Goal: Task Accomplishment & Management: Complete application form

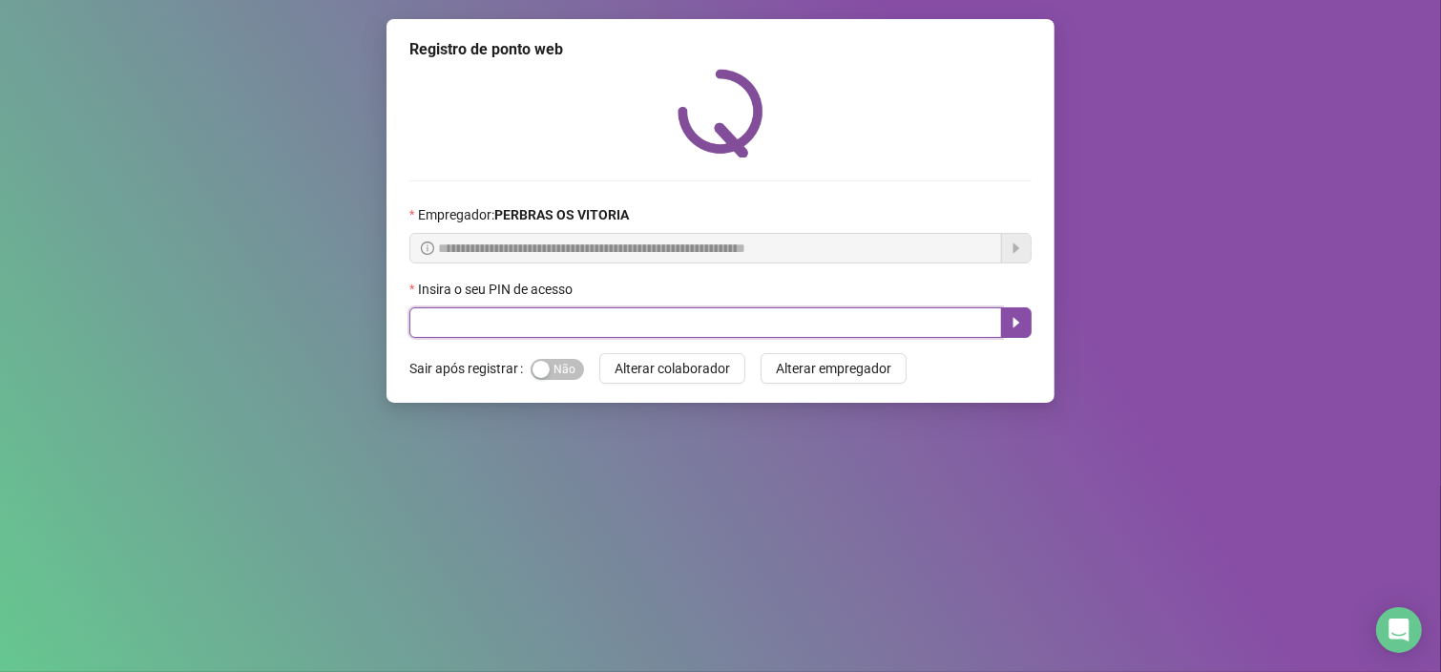
click at [494, 320] on input "text" at bounding box center [706, 322] width 593 height 31
type input "*****"
click at [1013, 321] on icon "caret-right" at bounding box center [1016, 322] width 15 height 15
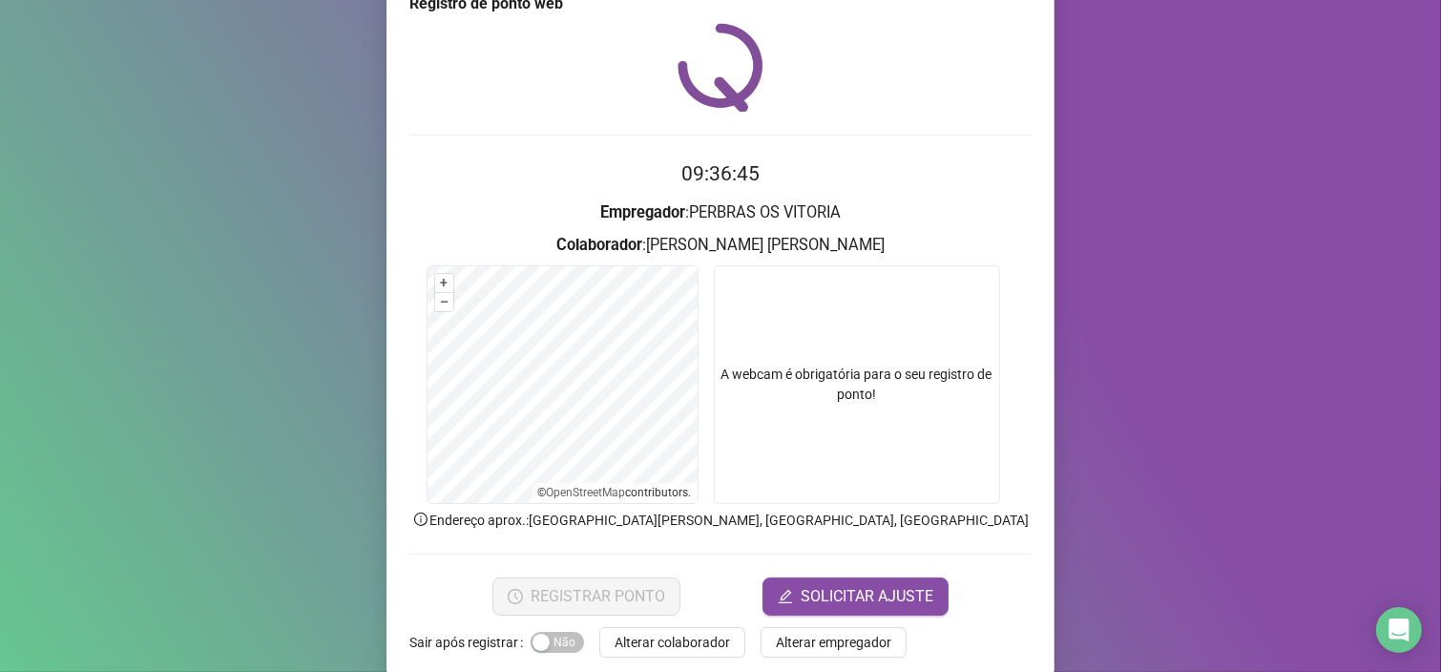
scroll to position [72, 0]
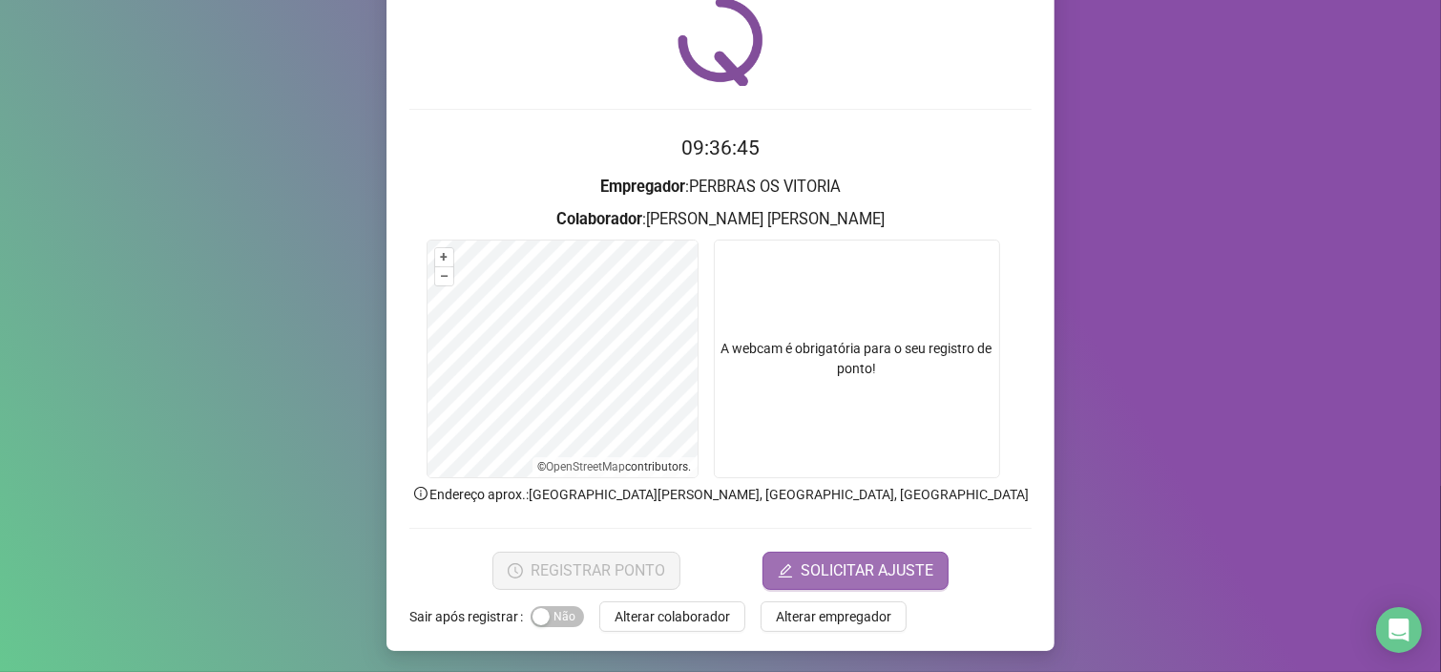
click at [843, 569] on span "SOLICITAR AJUSTE" at bounding box center [867, 570] width 133 height 23
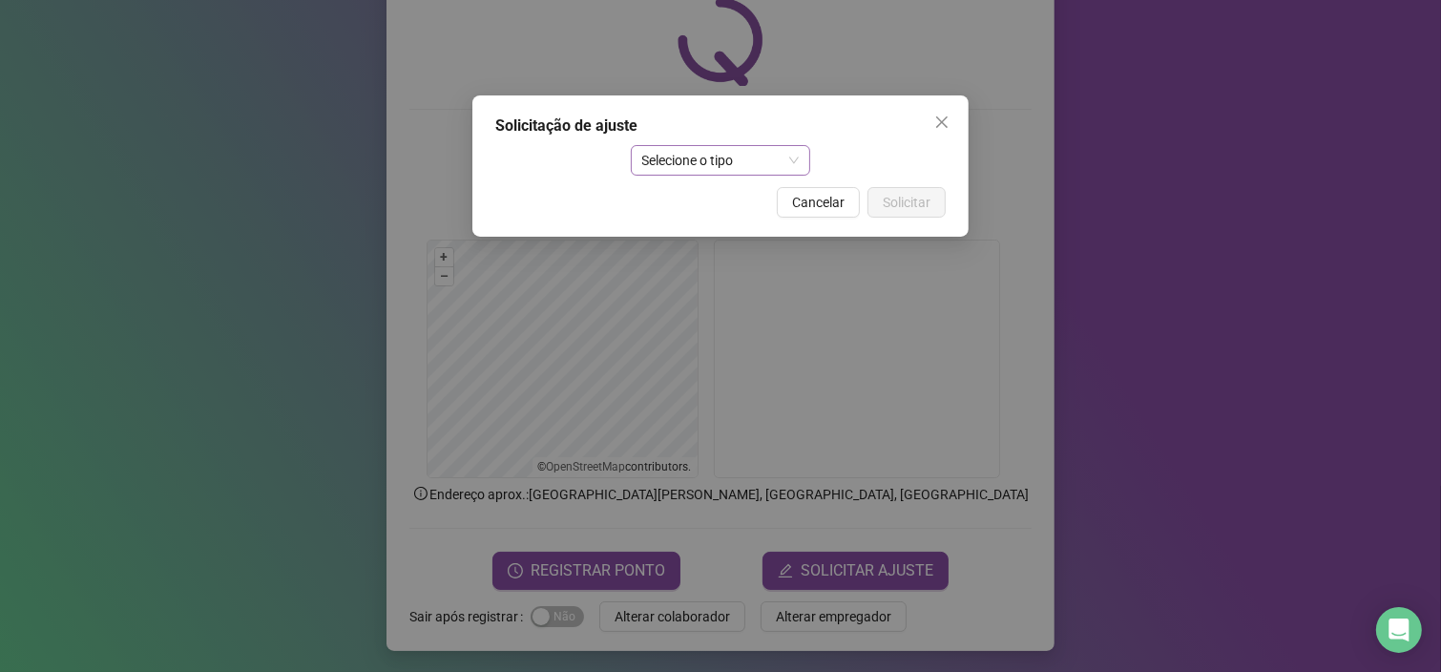
click at [784, 156] on span "Selecione o tipo" at bounding box center [721, 160] width 158 height 29
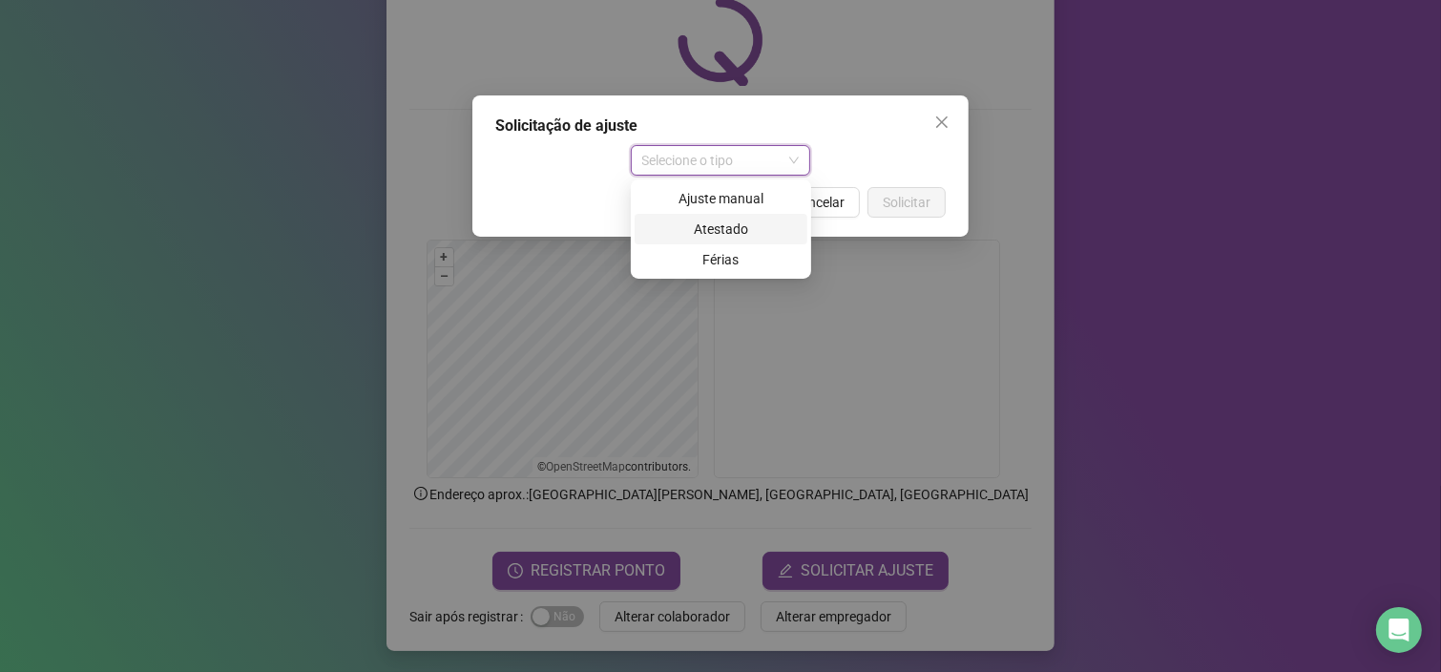
click at [749, 235] on div "Atestado" at bounding box center [721, 229] width 150 height 21
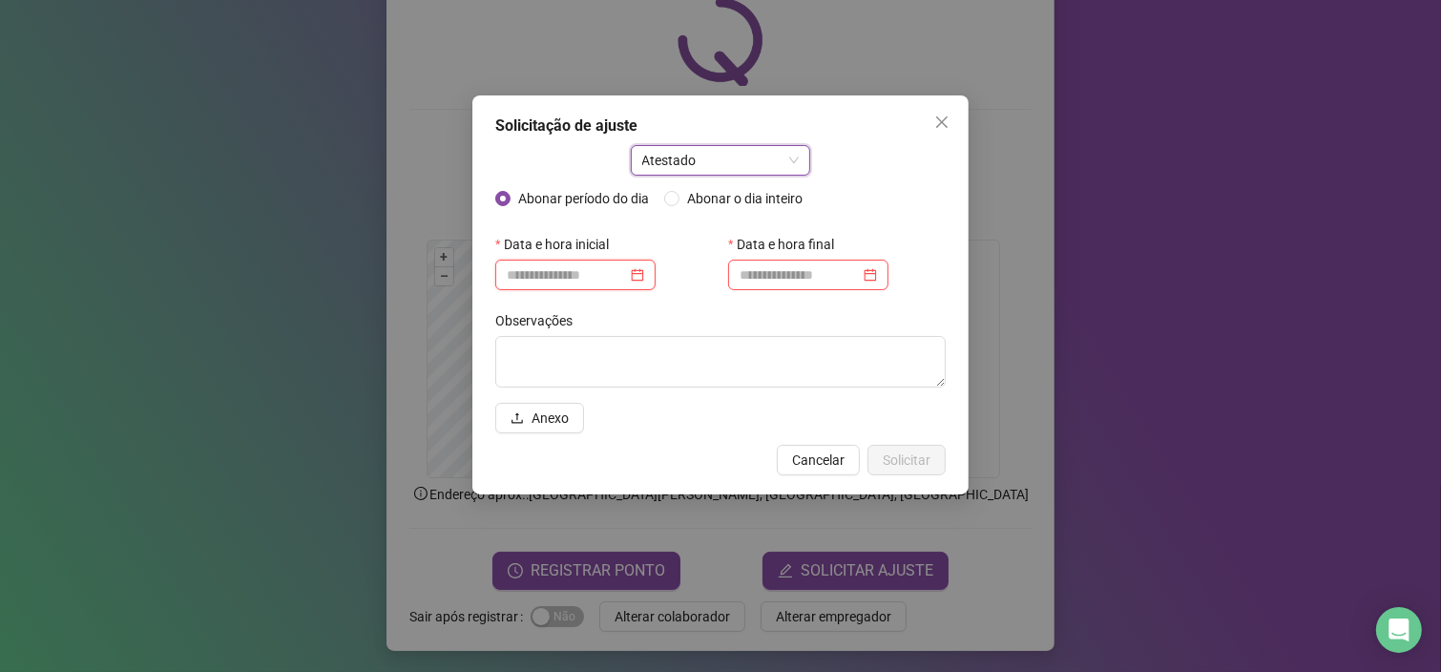
click at [609, 277] on input at bounding box center [567, 274] width 120 height 21
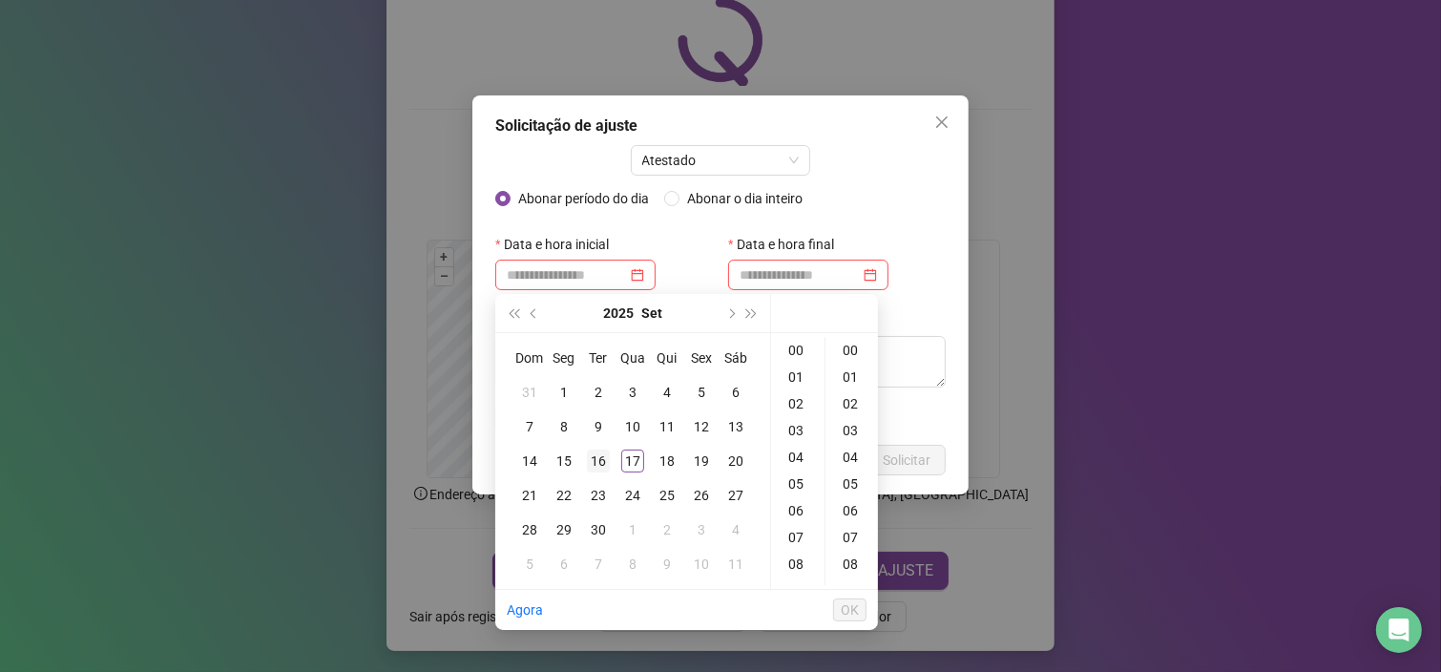
click at [593, 455] on div "16" at bounding box center [598, 461] width 23 height 23
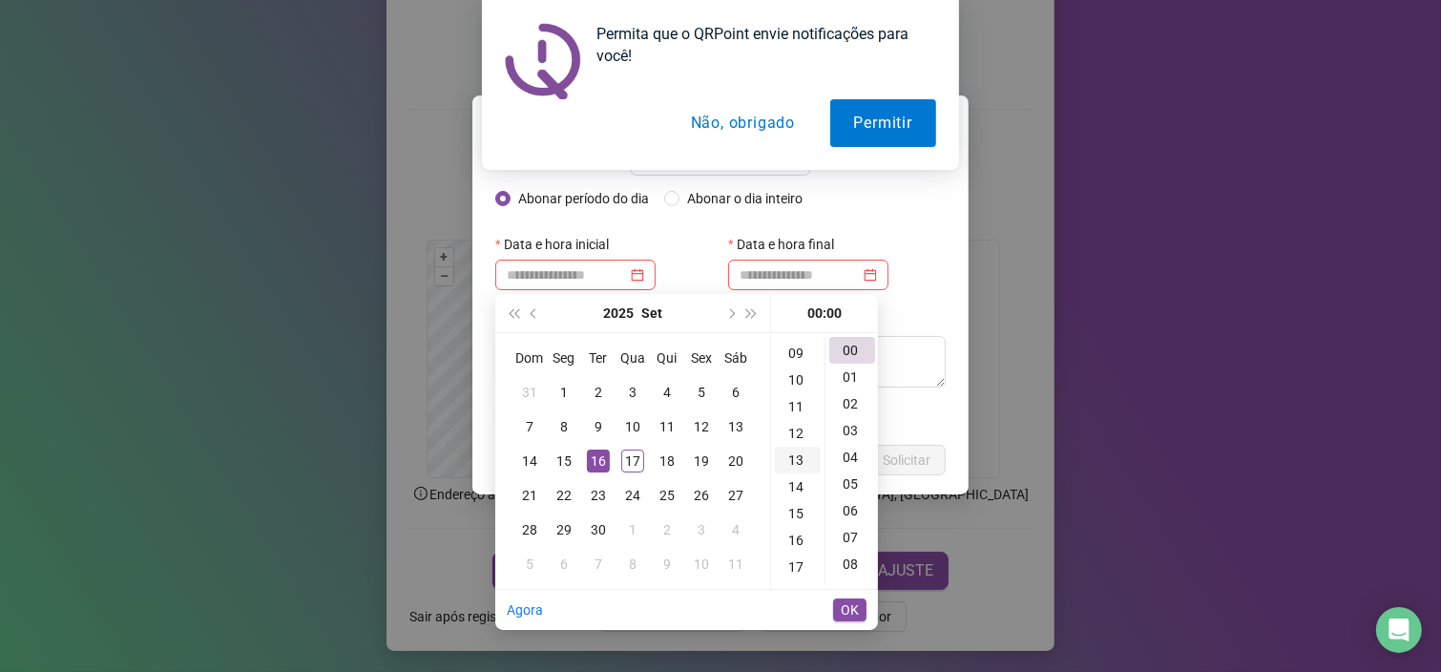
click at [800, 458] on div "13" at bounding box center [798, 460] width 46 height 27
click at [852, 463] on div "40" at bounding box center [853, 465] width 46 height 27
type input "**********"
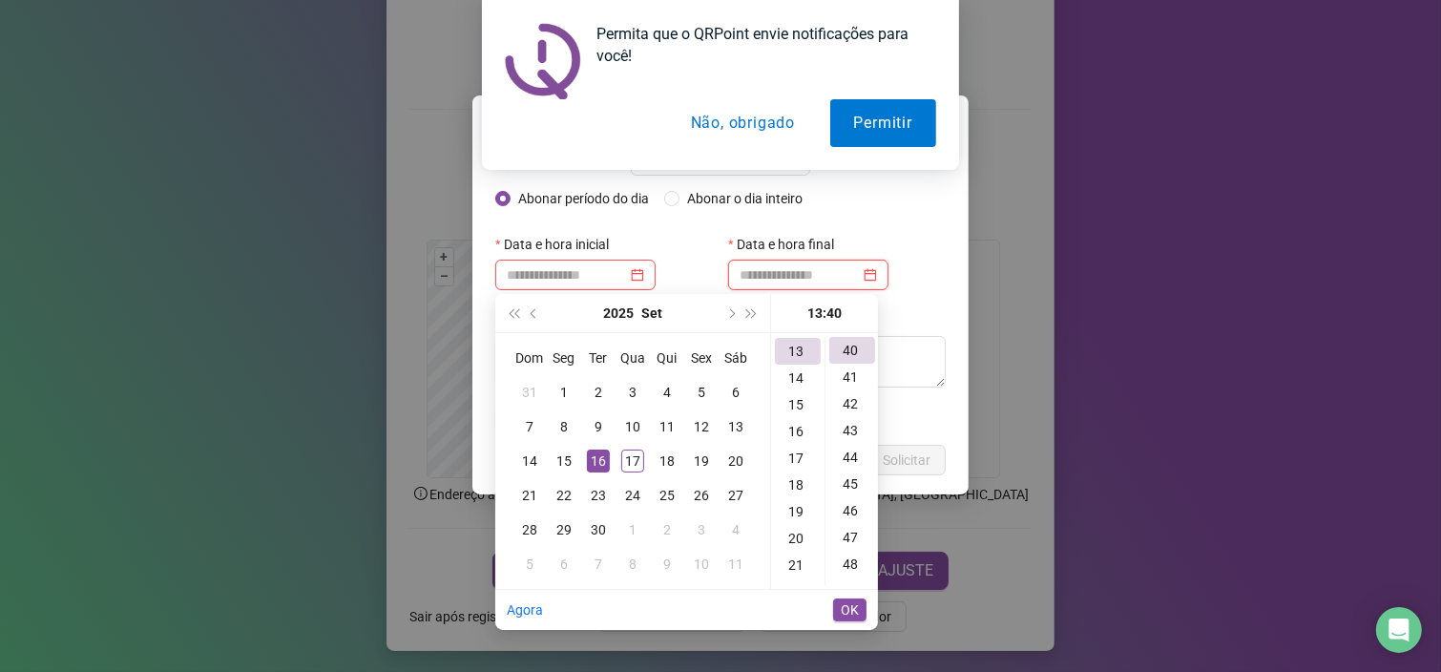
click at [809, 284] on input at bounding box center [800, 274] width 120 height 21
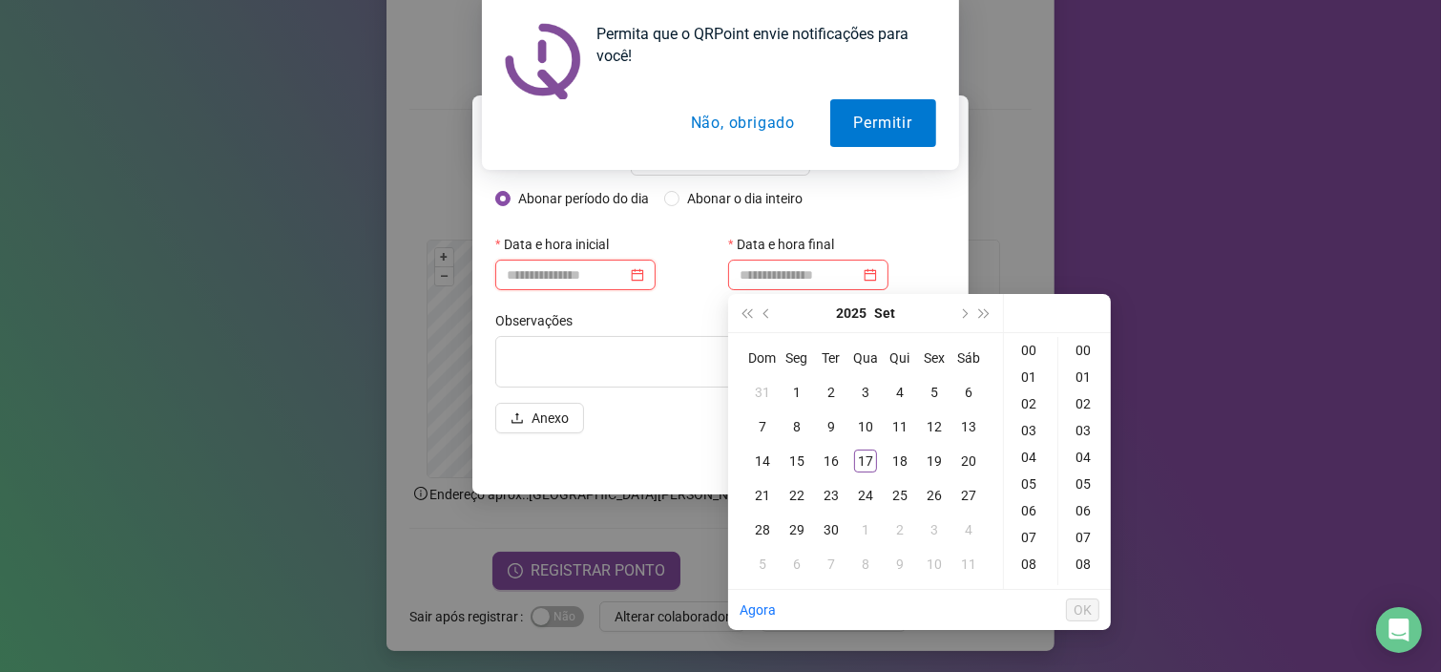
click at [599, 276] on input at bounding box center [567, 274] width 120 height 21
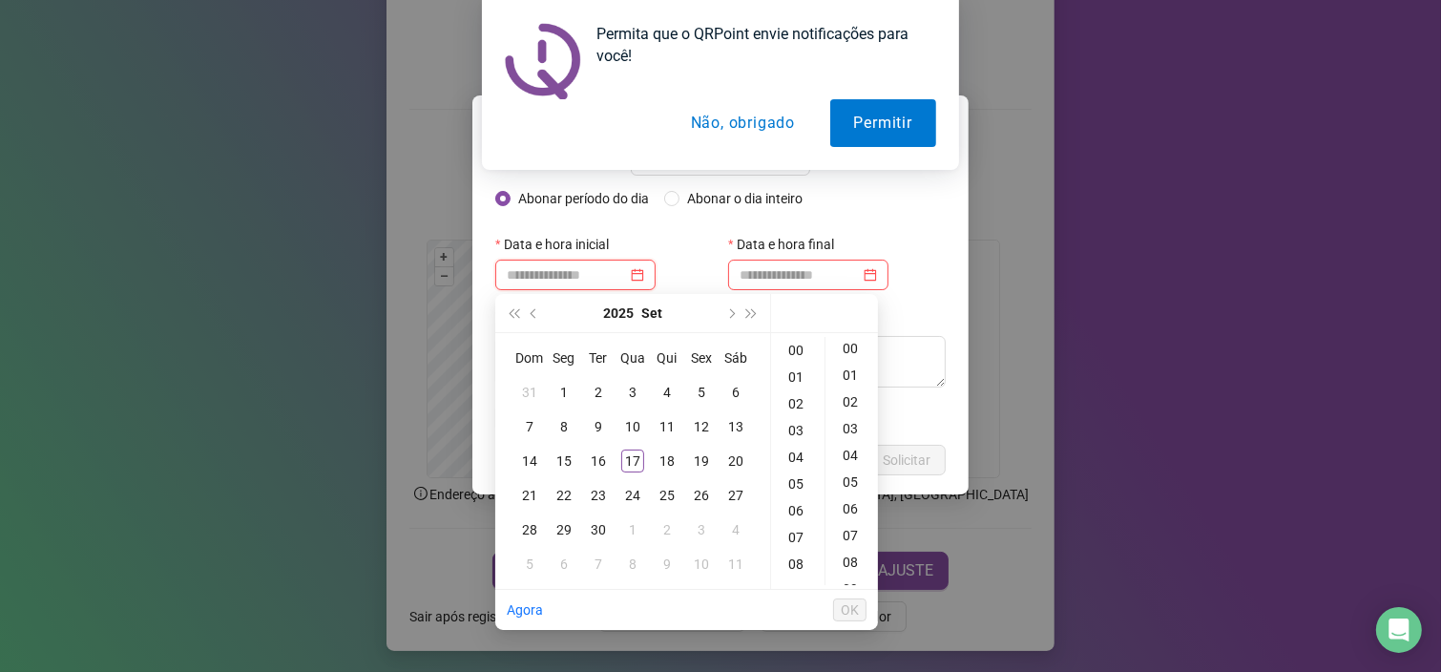
scroll to position [0, 0]
click at [597, 462] on div "16" at bounding box center [598, 461] width 23 height 23
click at [792, 466] on div "13" at bounding box center [798, 460] width 46 height 27
click at [789, 377] on div "14" at bounding box center [798, 378] width 46 height 27
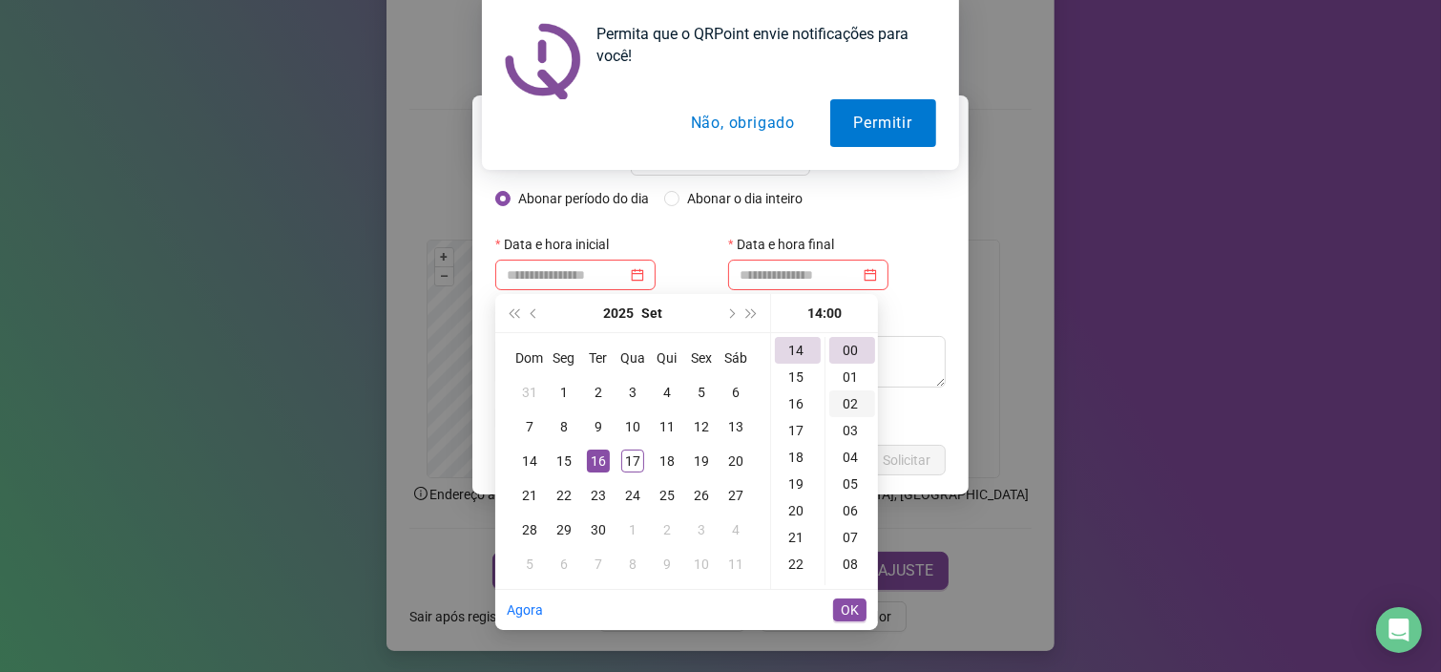
scroll to position [0, 0]
click at [846, 360] on div "00" at bounding box center [853, 350] width 46 height 27
type input "**********"
click at [847, 601] on span "OK" at bounding box center [850, 609] width 18 height 21
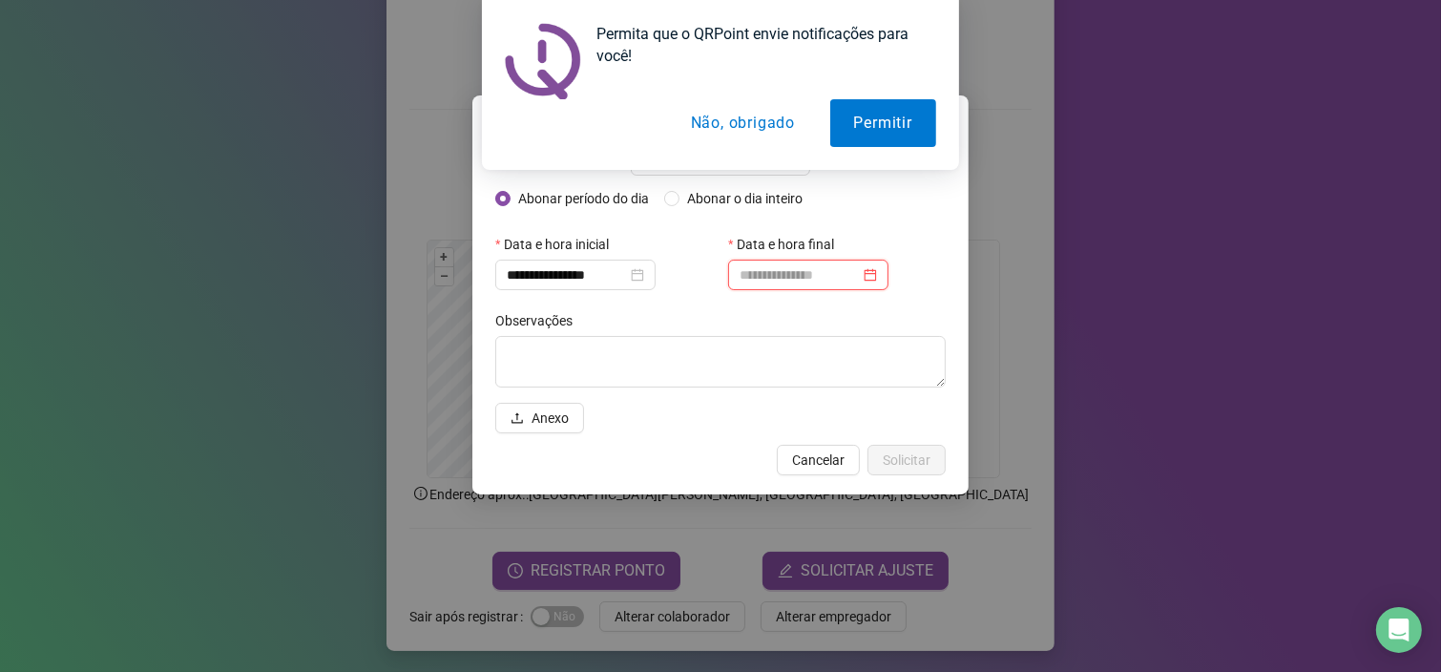
click at [775, 275] on input at bounding box center [800, 274] width 120 height 21
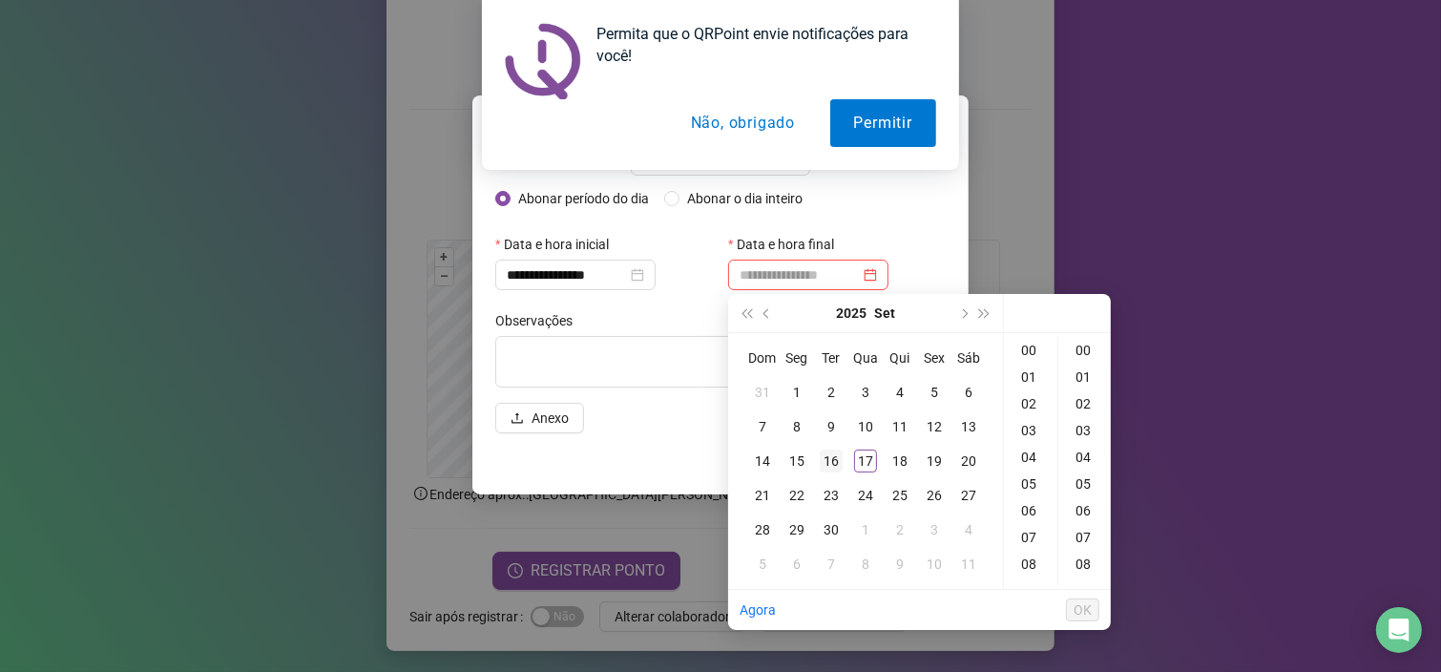
click at [830, 457] on div "16" at bounding box center [831, 461] width 23 height 23
click at [1032, 452] on div "17" at bounding box center [1031, 447] width 46 height 27
click at [1091, 378] on div "01" at bounding box center [1085, 377] width 46 height 27
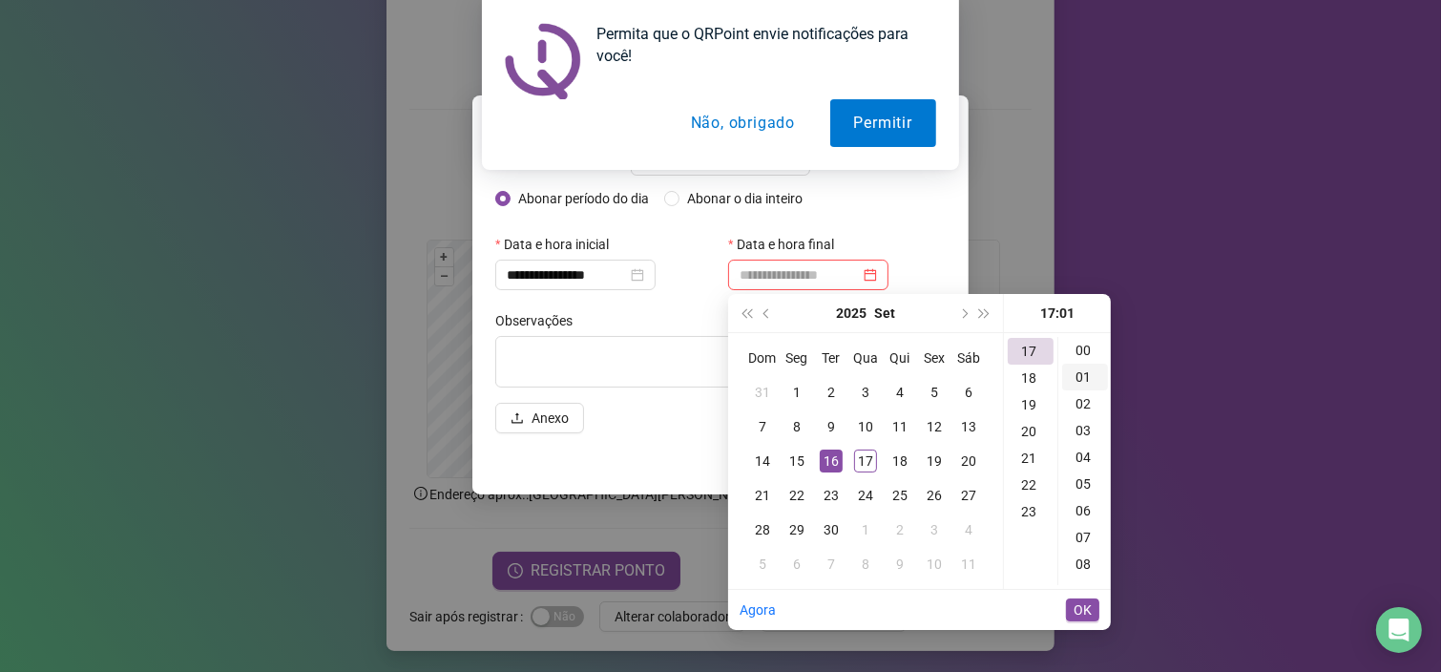
scroll to position [27, 0]
type input "**********"
click at [1084, 606] on span "OK" at bounding box center [1083, 609] width 18 height 21
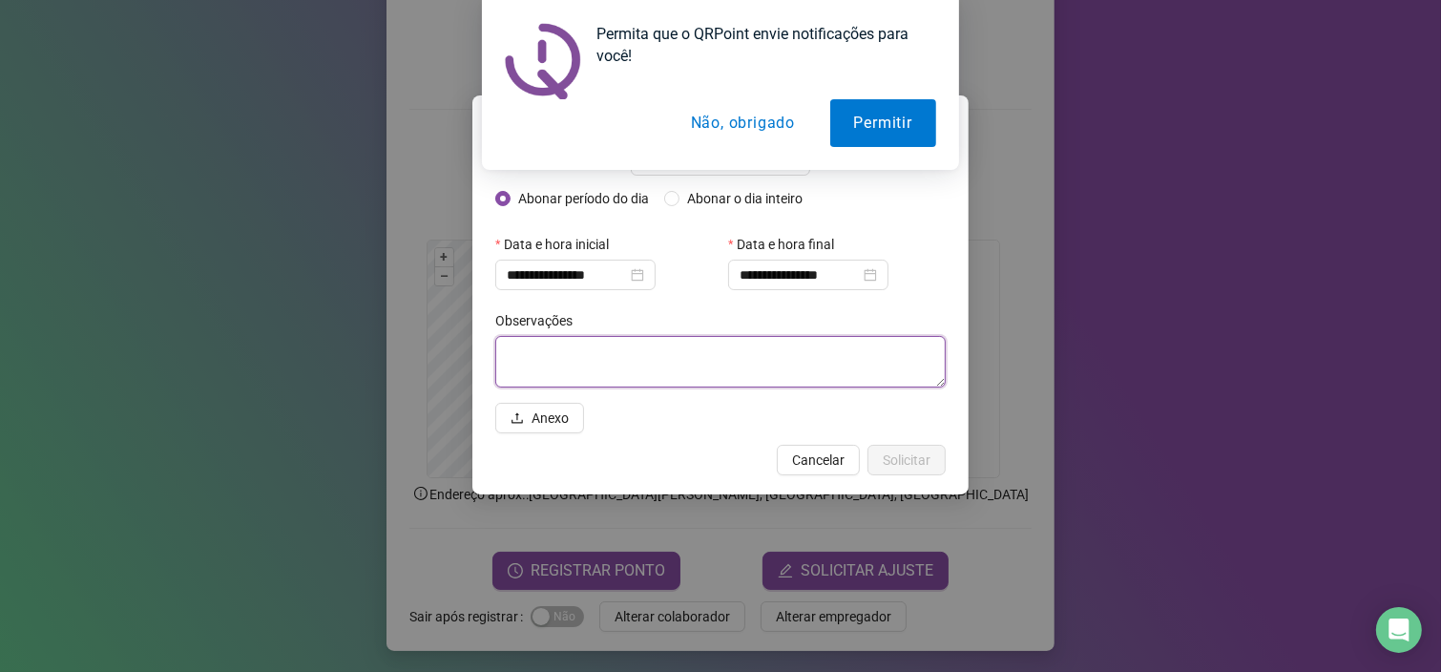
click at [620, 362] on textarea at bounding box center [720, 362] width 451 height 52
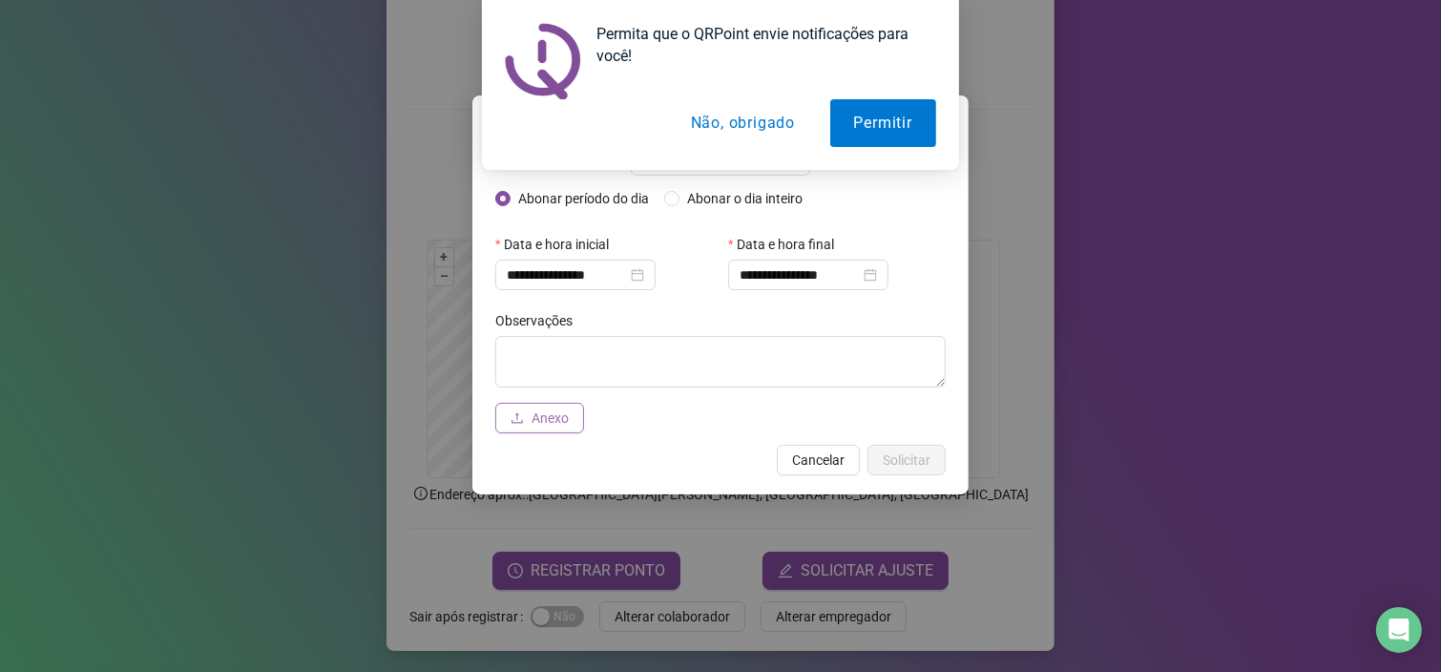
click at [547, 410] on span "Anexo" at bounding box center [550, 418] width 37 height 21
click at [860, 125] on button "Permitir" at bounding box center [883, 123] width 106 height 48
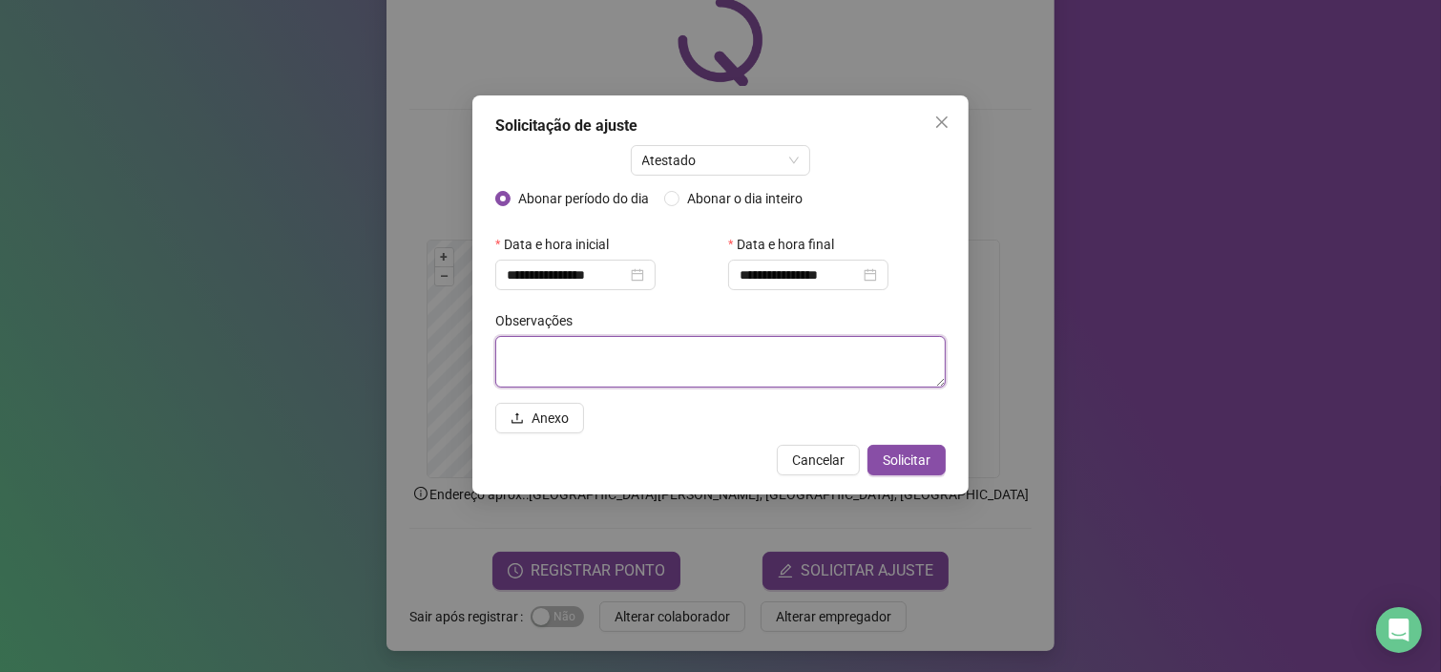
click at [593, 350] on textarea at bounding box center [720, 362] width 451 height 52
type textarea "*"
type textarea "**********"
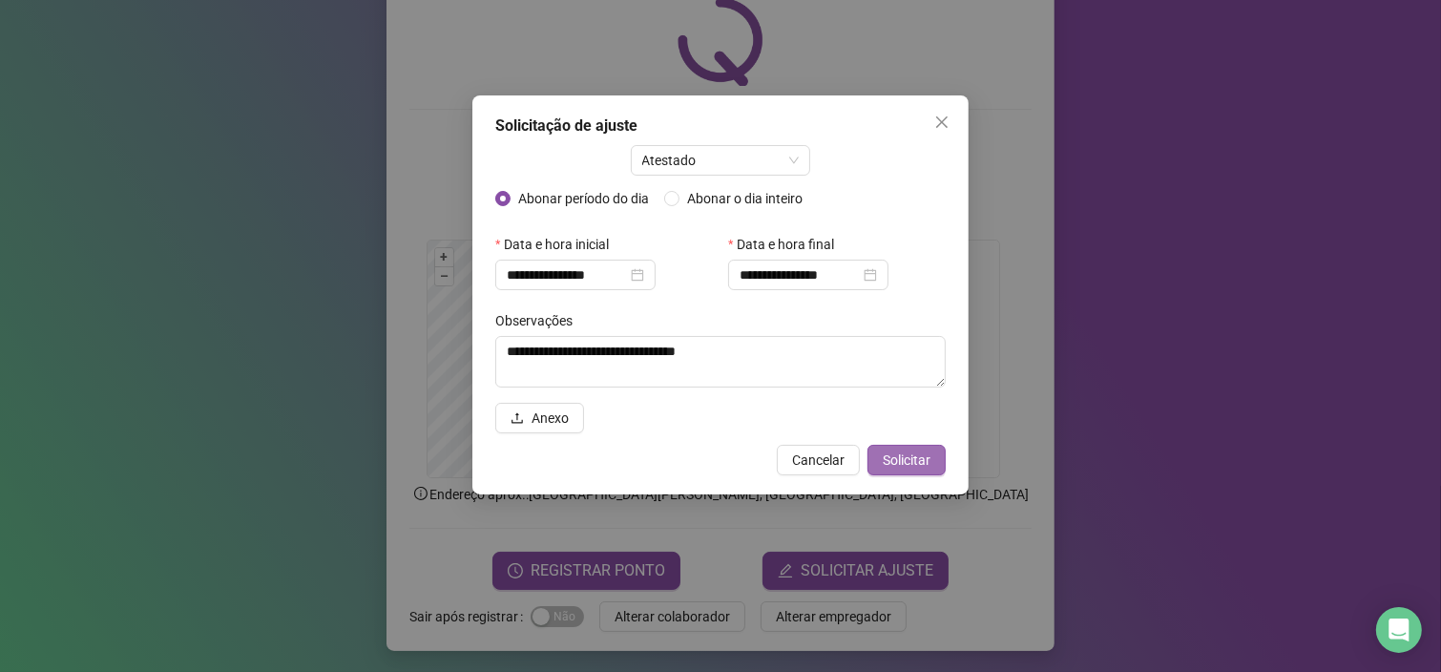
click at [906, 452] on span "Solicitar" at bounding box center [907, 460] width 48 height 21
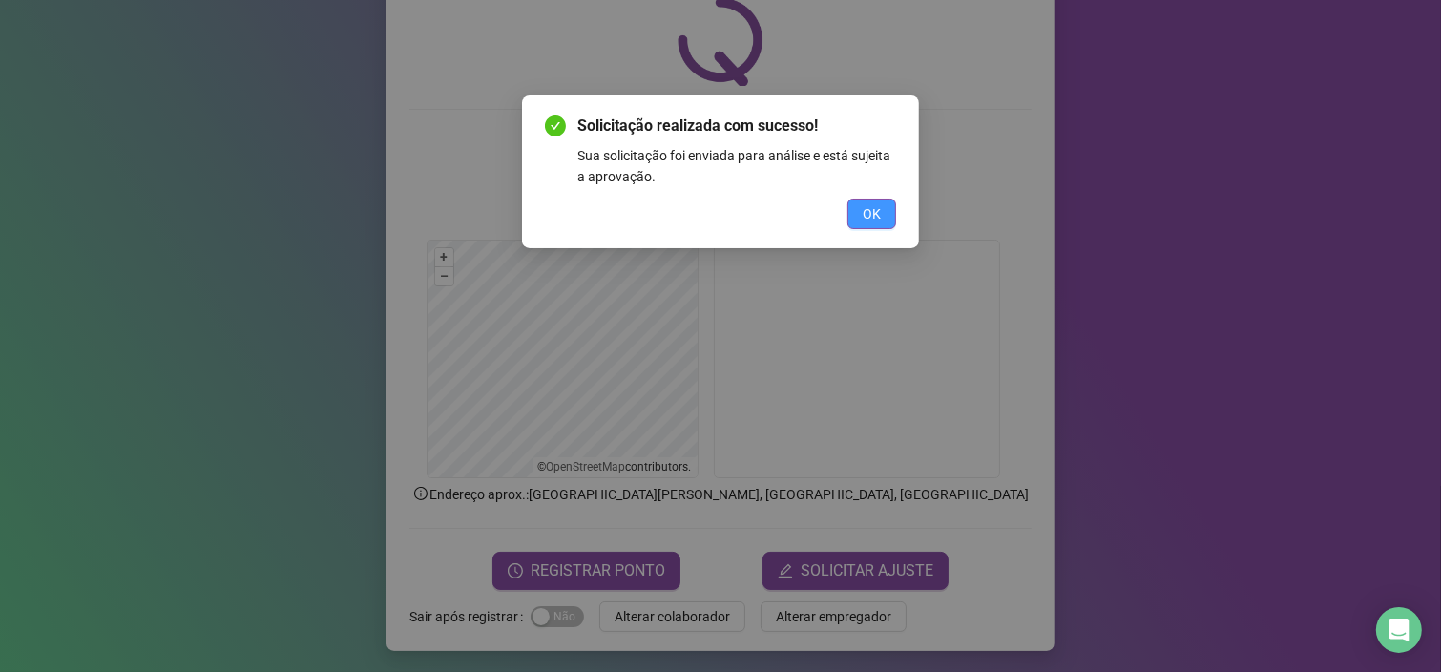
click at [879, 216] on span "OK" at bounding box center [872, 213] width 18 height 21
